Goal: Check status: Check status

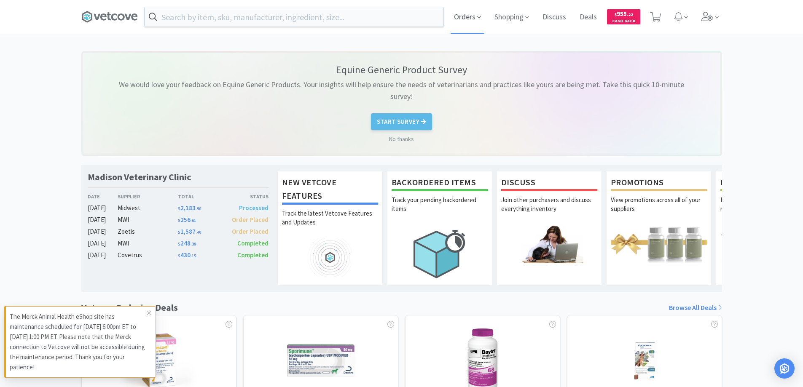
click at [465, 18] on span "Orders" at bounding box center [467, 17] width 34 height 34
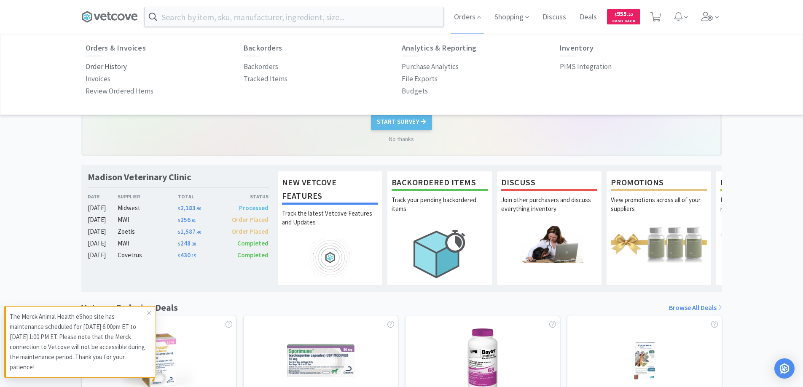
click at [120, 68] on p "Order History" at bounding box center [106, 66] width 41 height 11
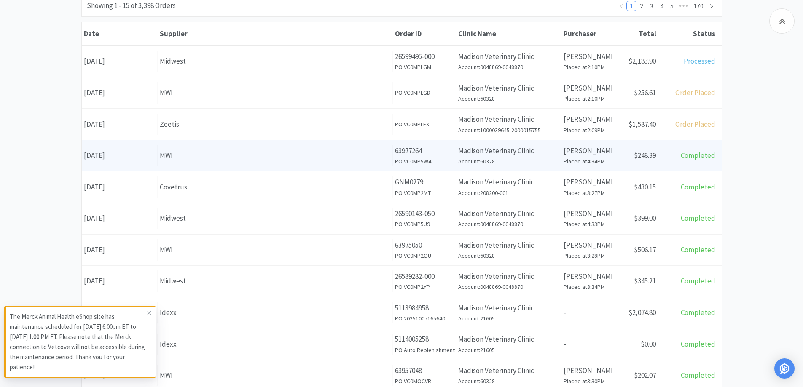
scroll to position [126, 0]
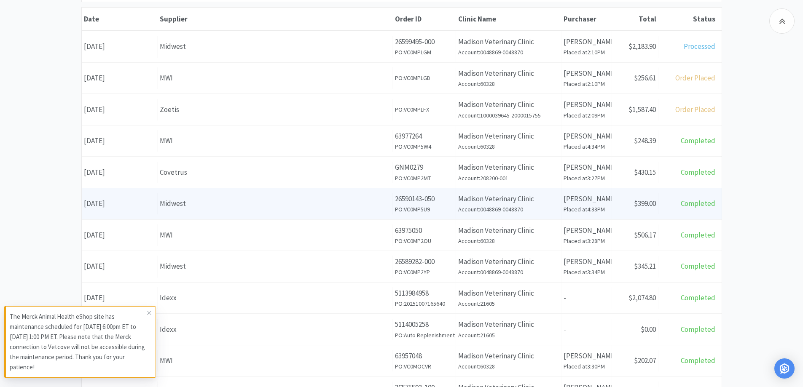
click at [236, 203] on div "Midwest" at bounding box center [275, 203] width 230 height 11
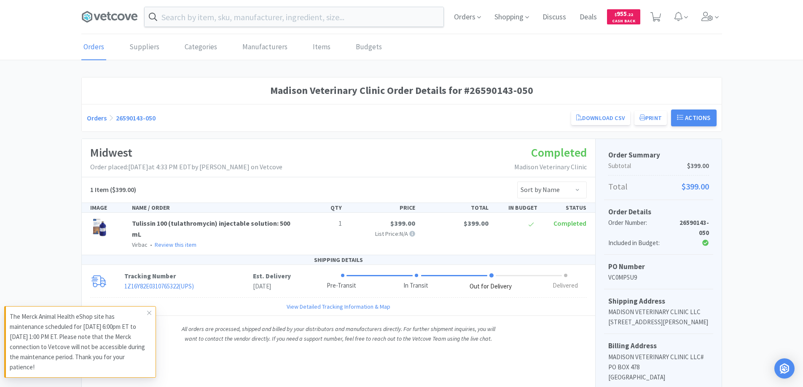
click at [100, 117] on link "Orders" at bounding box center [97, 118] width 20 height 8
